Goal: Find contact information: Find contact information

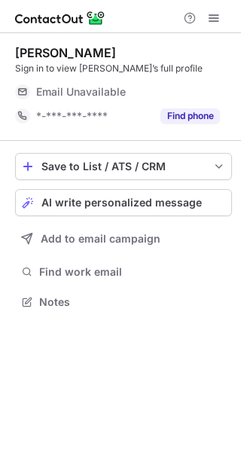
scroll to position [291, 241]
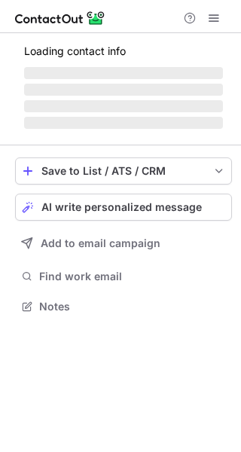
scroll to position [315, 241]
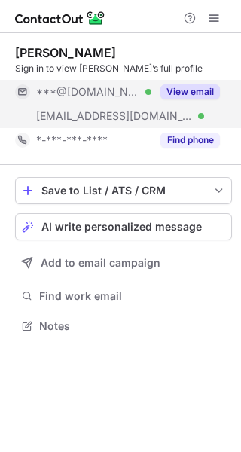
click at [164, 91] on button "View email" at bounding box center [189, 91] width 59 height 15
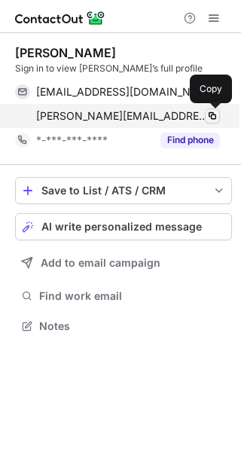
click at [208, 115] on span at bounding box center [212, 116] width 12 height 12
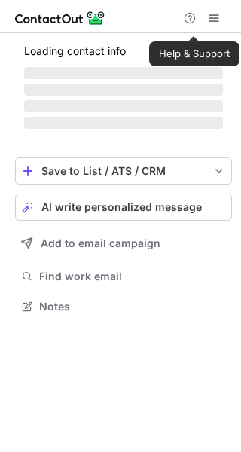
scroll to position [291, 241]
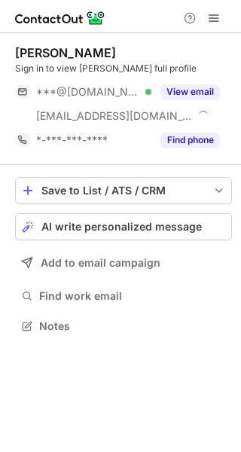
scroll to position [315, 241]
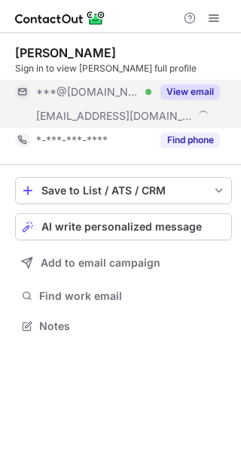
click at [187, 93] on button "View email" at bounding box center [189, 91] width 59 height 15
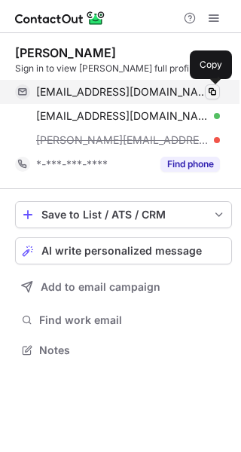
click at [216, 90] on span at bounding box center [212, 92] width 12 height 12
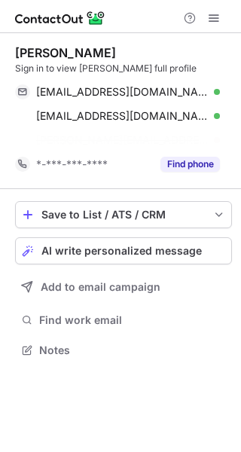
scroll to position [315, 241]
